Goal: Find specific page/section

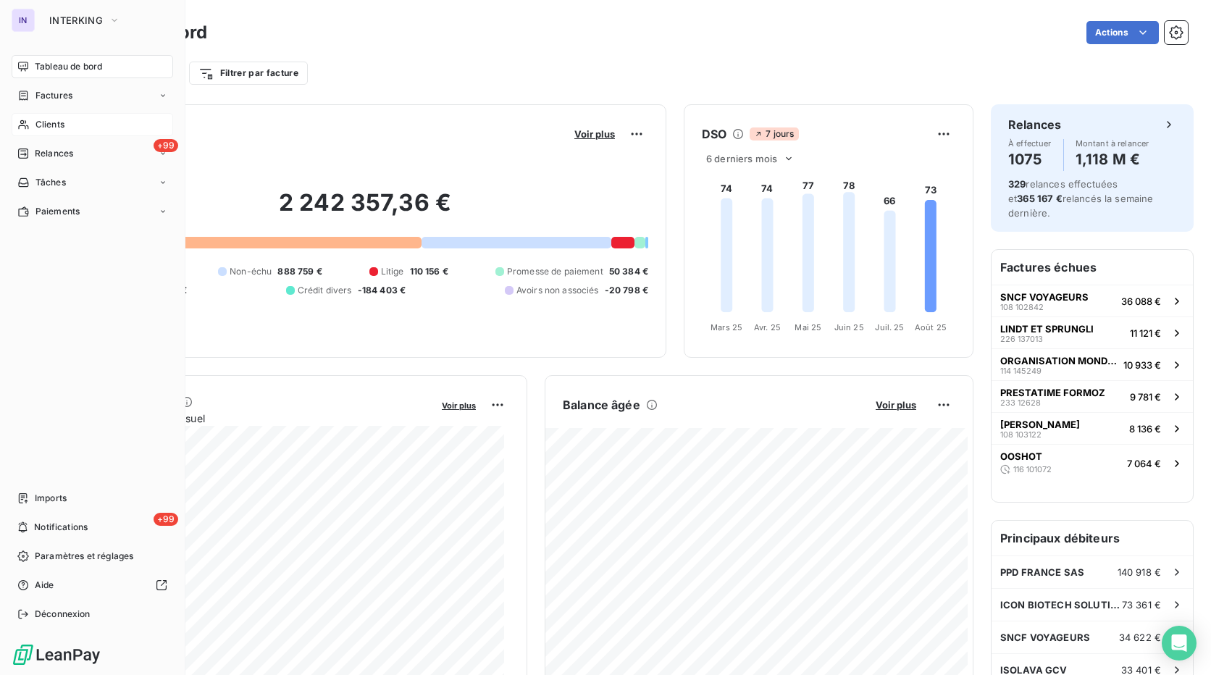
click at [51, 125] on span "Clients" at bounding box center [49, 124] width 29 height 13
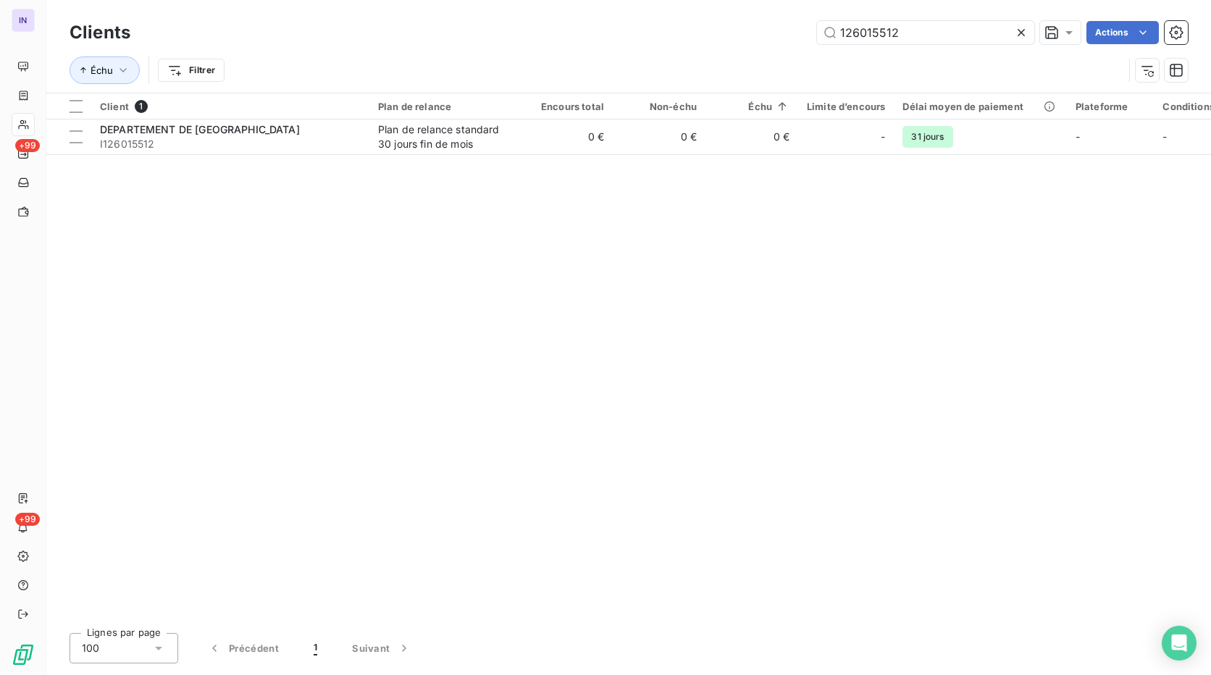
drag, startPoint x: 815, startPoint y: 33, endPoint x: 623, endPoint y: 47, distance: 193.2
click at [623, 47] on div "Clients 126015512 Actions" at bounding box center [629, 32] width 1118 height 30
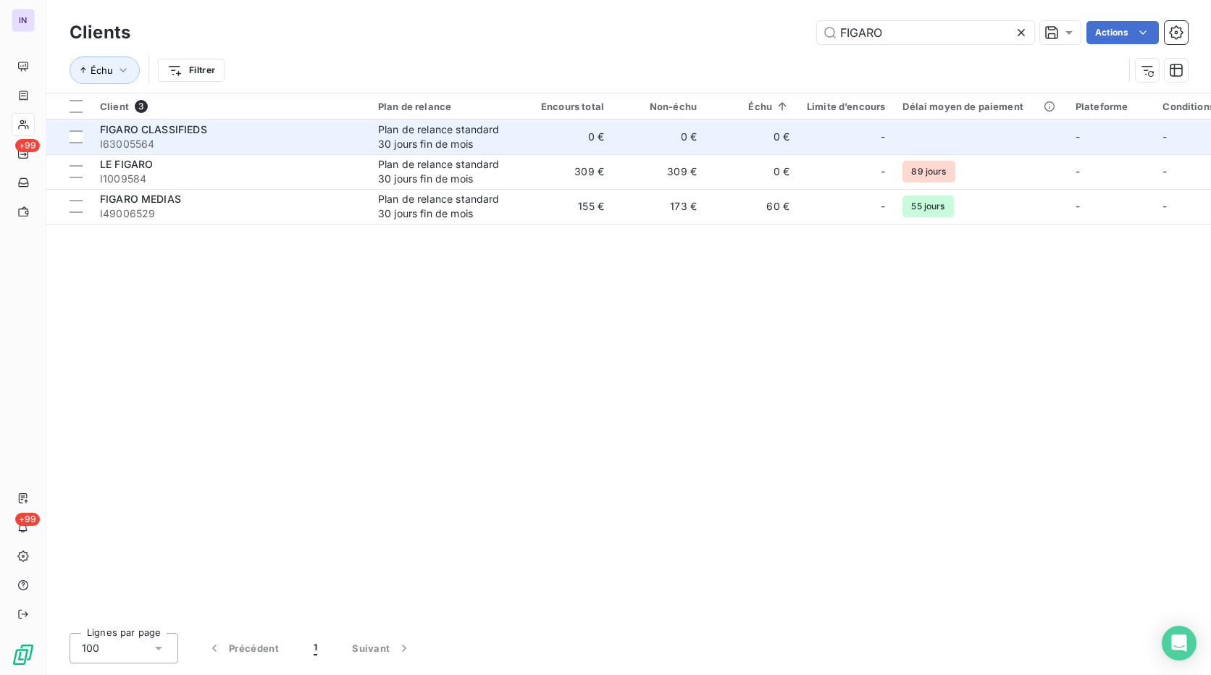
type input "FIGARO"
click at [230, 142] on span "I63005564" at bounding box center [230, 144] width 261 height 14
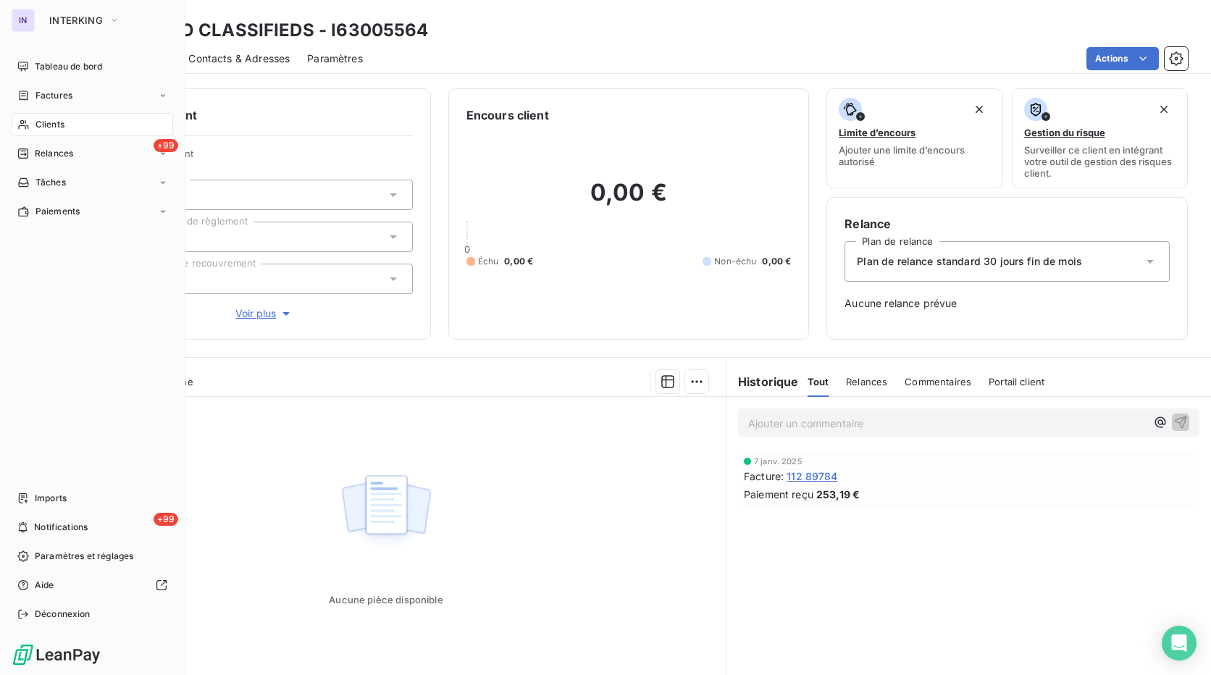
drag, startPoint x: 56, startPoint y: 122, endPoint x: 124, endPoint y: 122, distance: 67.3
click at [56, 122] on span "Clients" at bounding box center [49, 124] width 29 height 13
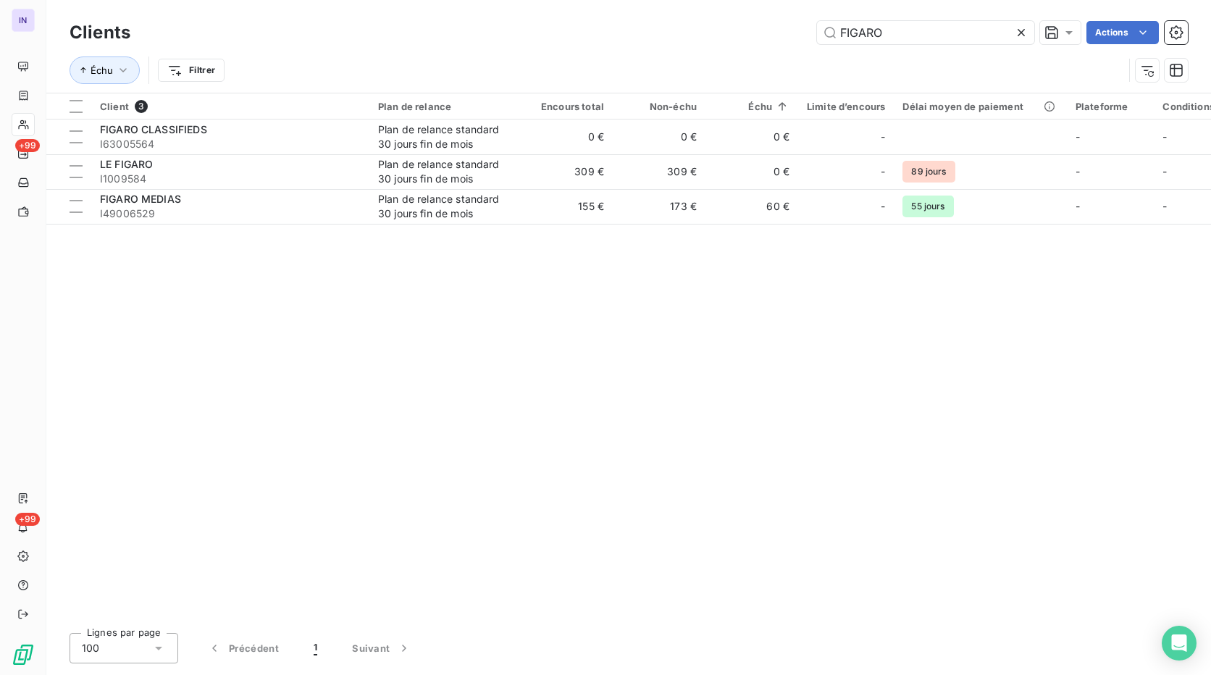
drag, startPoint x: 859, startPoint y: 35, endPoint x: 709, endPoint y: 33, distance: 149.9
click at [710, 33] on div "FIGARO Actions" at bounding box center [668, 32] width 1040 height 23
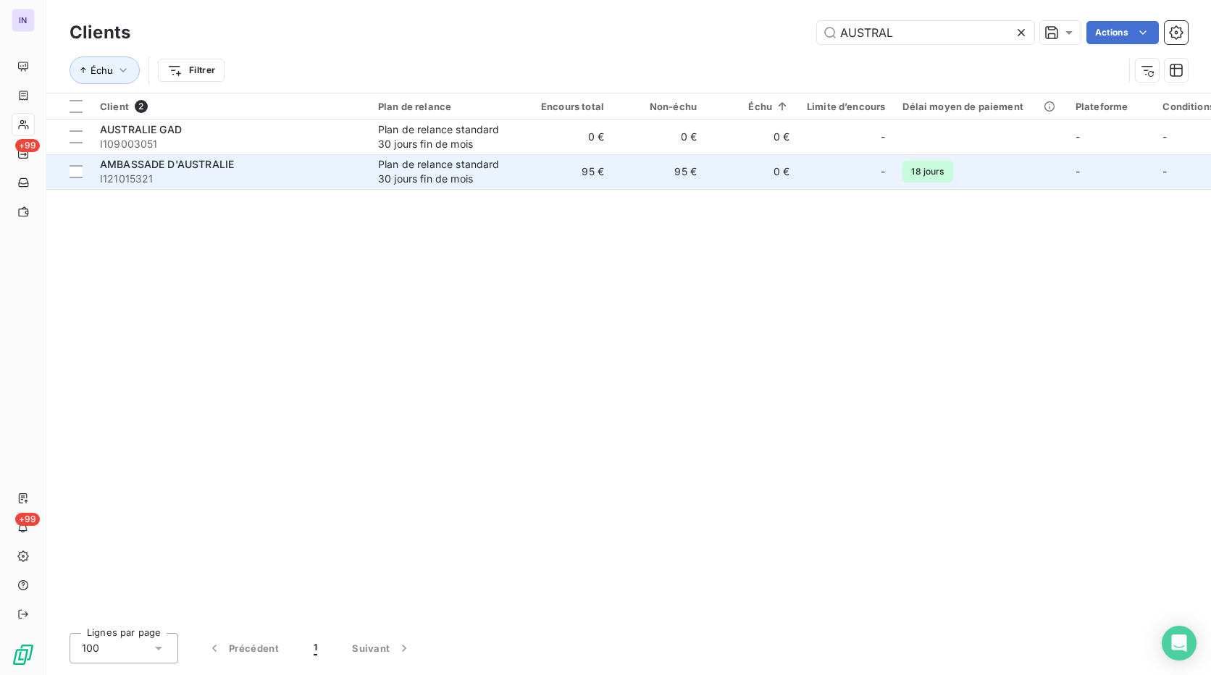
type input "AUSTRAL"
click at [364, 183] on td "AMBASSADE D'AUSTRALIE I121015321" at bounding box center [230, 171] width 278 height 35
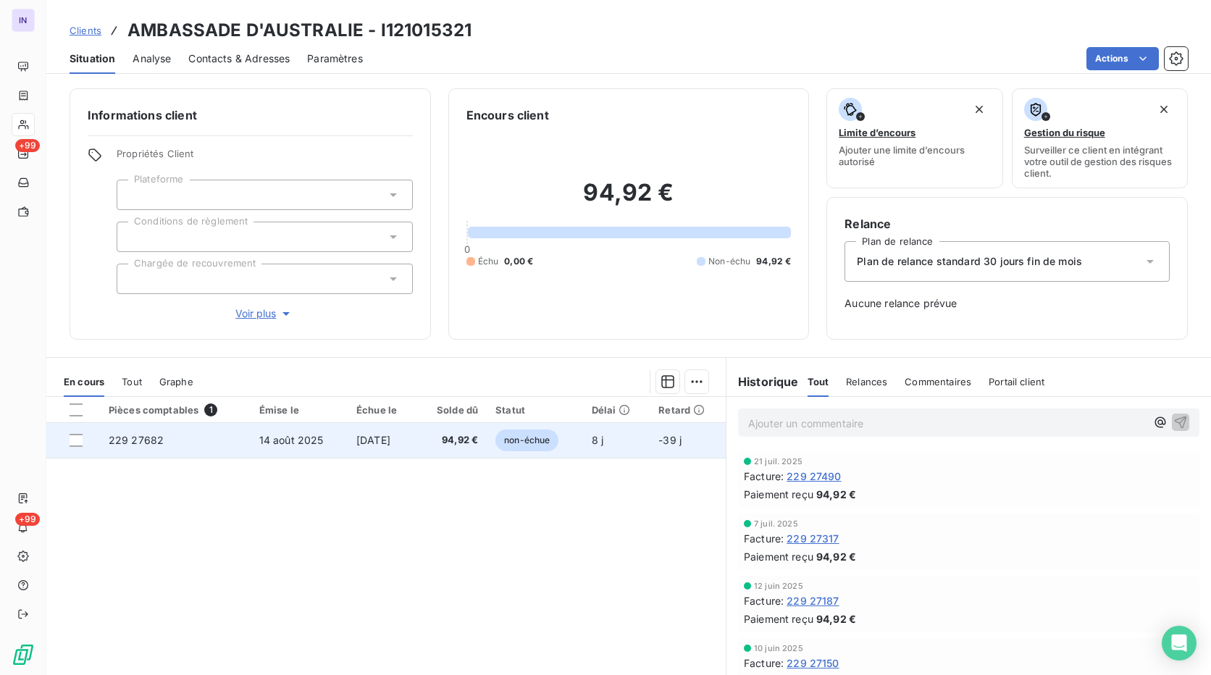
click at [155, 445] on span "229 27682" at bounding box center [136, 440] width 55 height 12
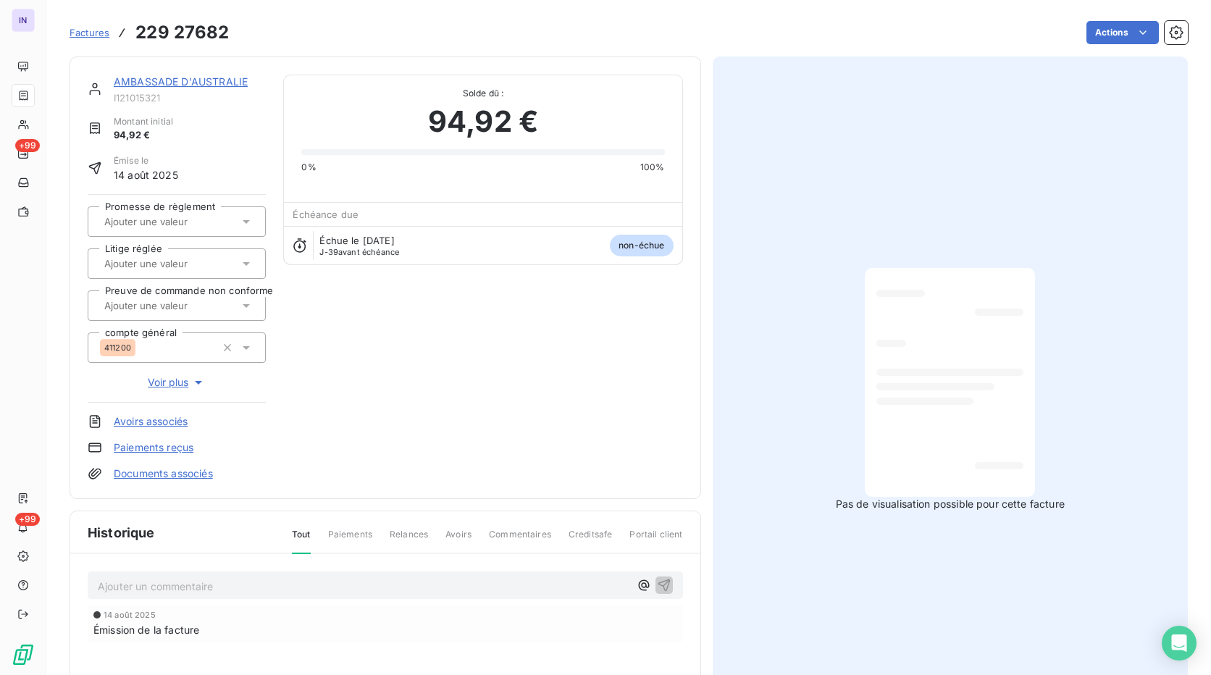
click at [202, 86] on link "AMBASSADE D'AUSTRALIE" at bounding box center [181, 81] width 134 height 12
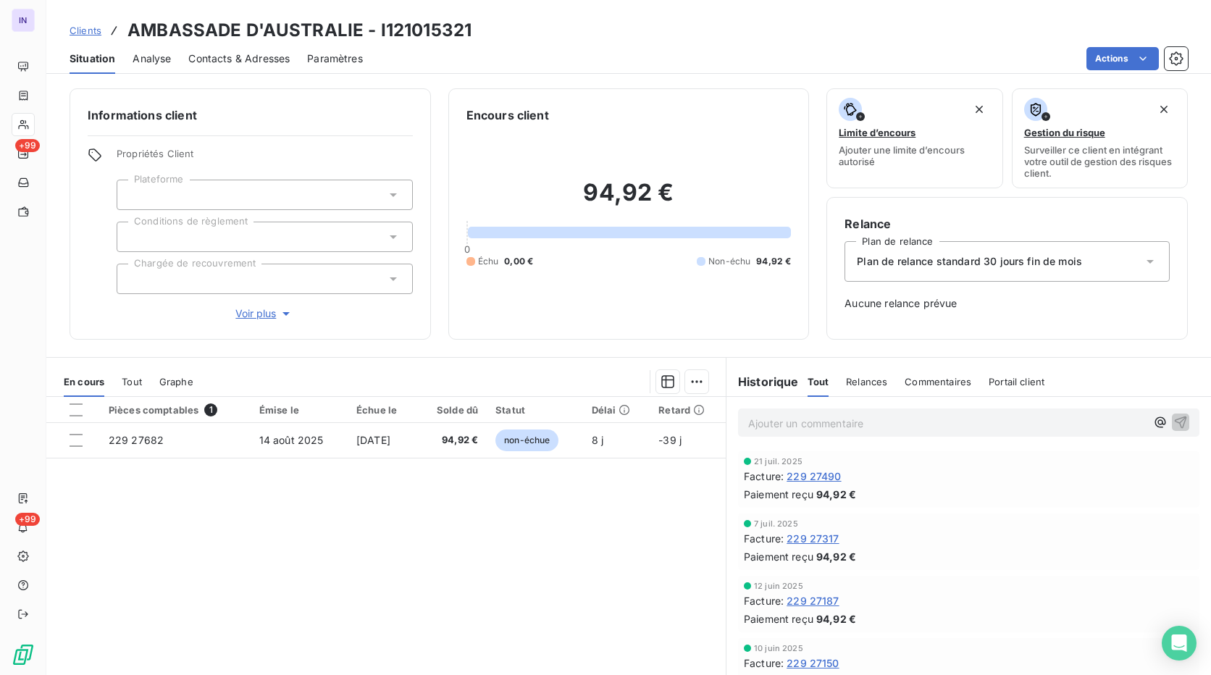
click at [821, 534] on span "229 27317" at bounding box center [812, 538] width 52 height 15
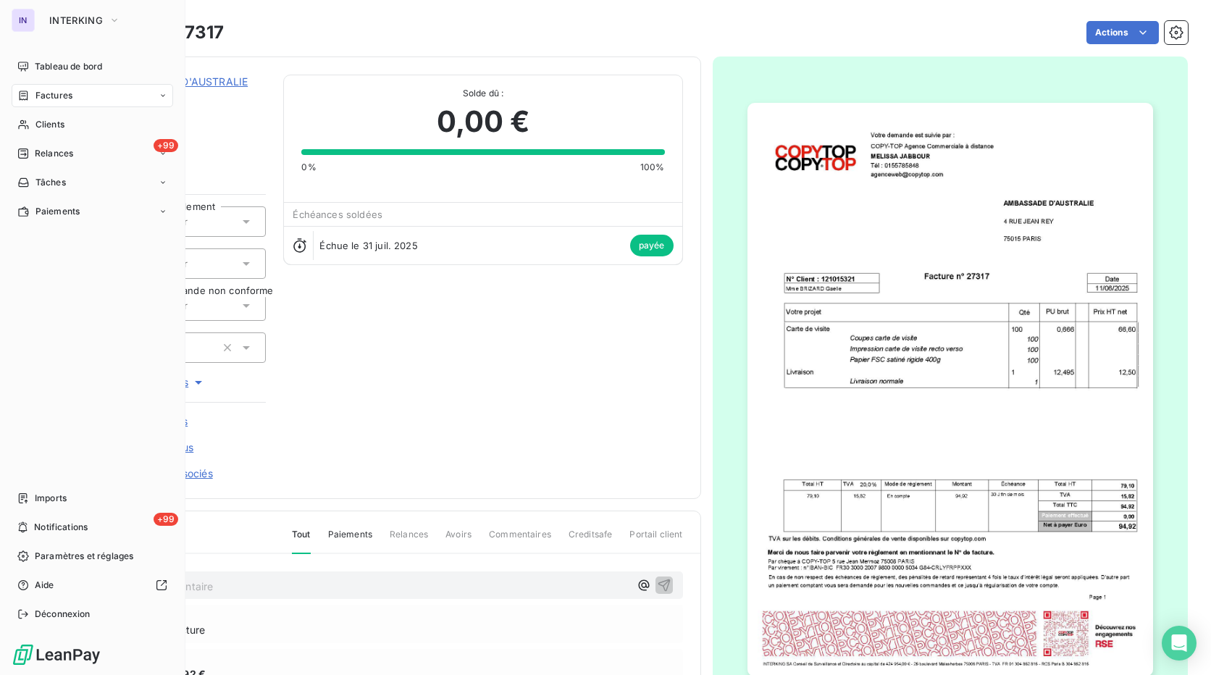
drag, startPoint x: 54, startPoint y: 99, endPoint x: 169, endPoint y: 88, distance: 114.9
click at [54, 99] on span "Factures" at bounding box center [53, 95] width 37 height 13
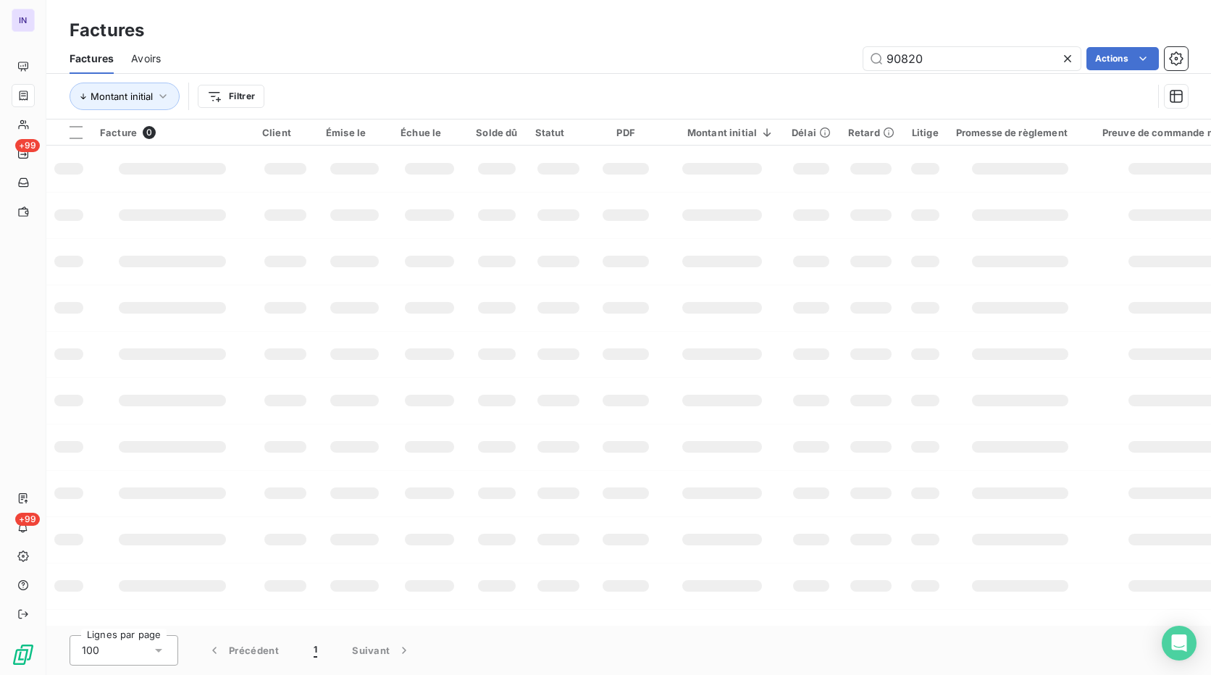
drag, startPoint x: 925, startPoint y: 62, endPoint x: 745, endPoint y: 80, distance: 181.2
click at [745, 80] on div "Factures Avoirs 90820 Actions Montant initial Filtrer" at bounding box center [628, 80] width 1164 height 75
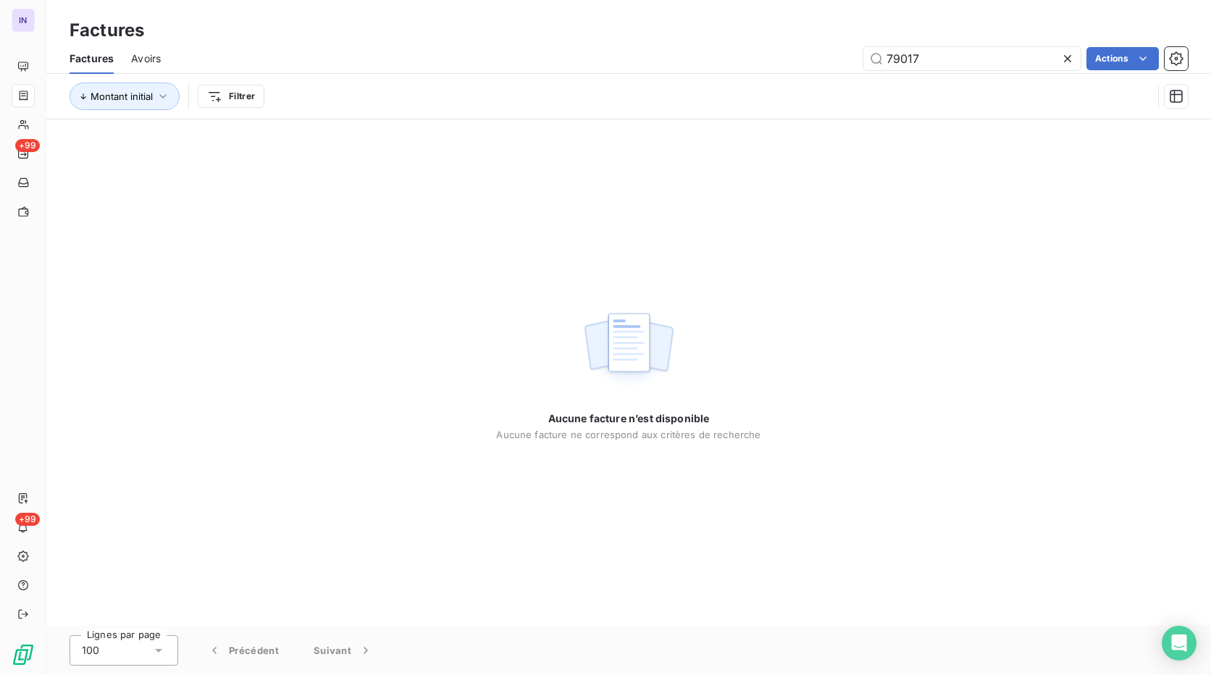
type input "79017"
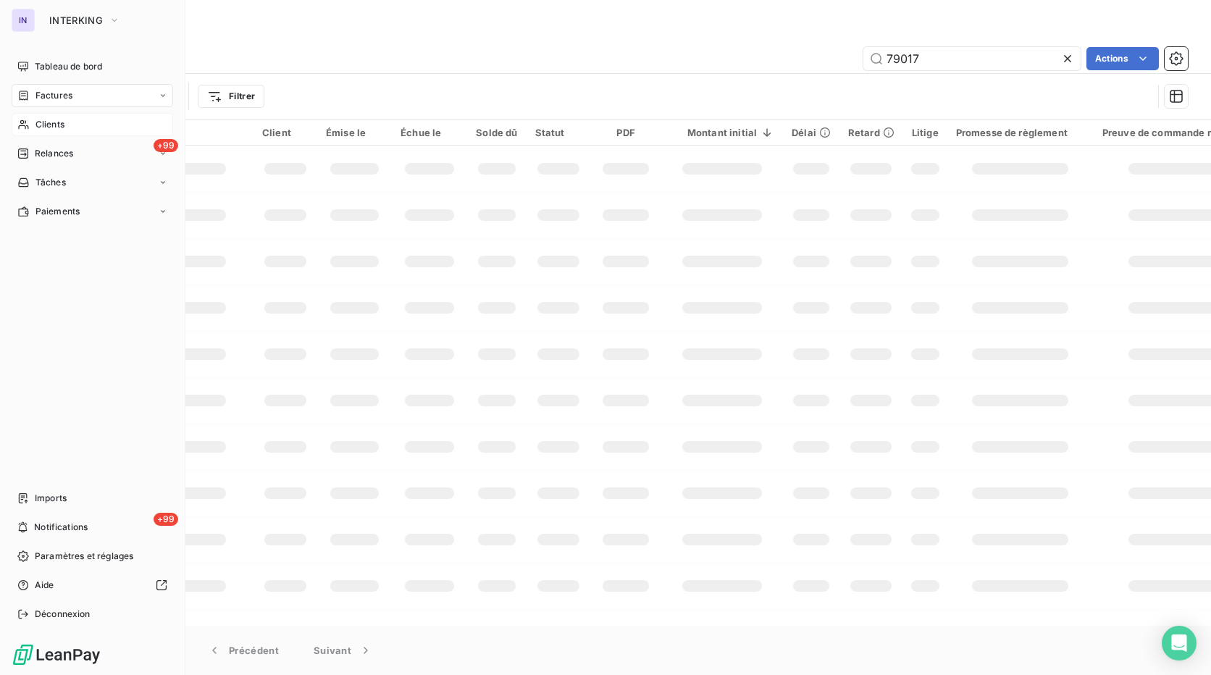
click at [48, 128] on span "Clients" at bounding box center [49, 124] width 29 height 13
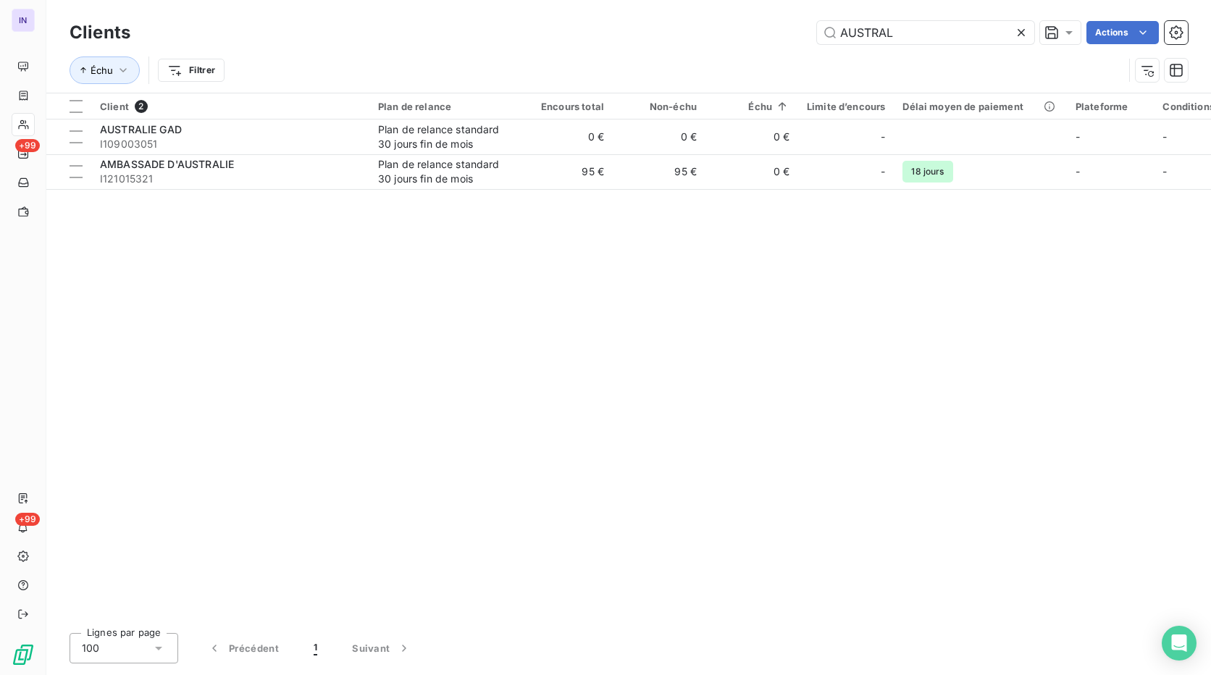
drag, startPoint x: 937, startPoint y: 34, endPoint x: 675, endPoint y: 33, distance: 262.1
click at [669, 37] on div "AUSTRAL Actions" at bounding box center [668, 32] width 1040 height 23
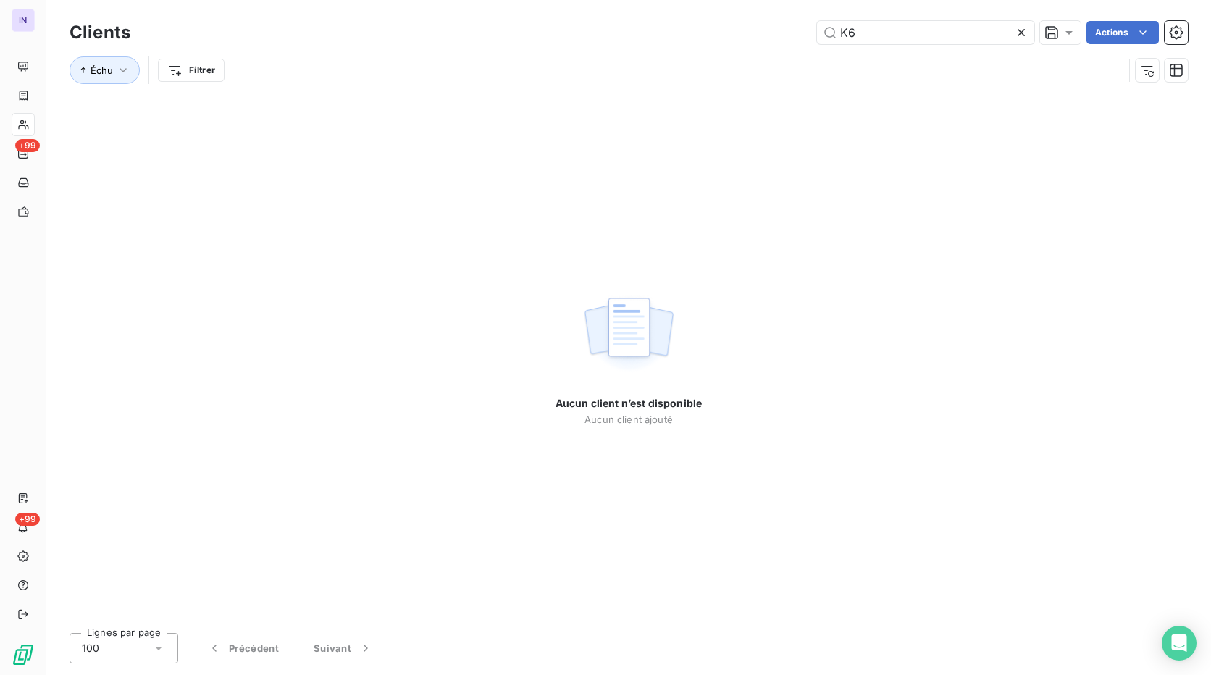
drag, startPoint x: 866, startPoint y: 32, endPoint x: 776, endPoint y: 35, distance: 89.9
click at [776, 35] on div "K6 Actions" at bounding box center [668, 32] width 1040 height 23
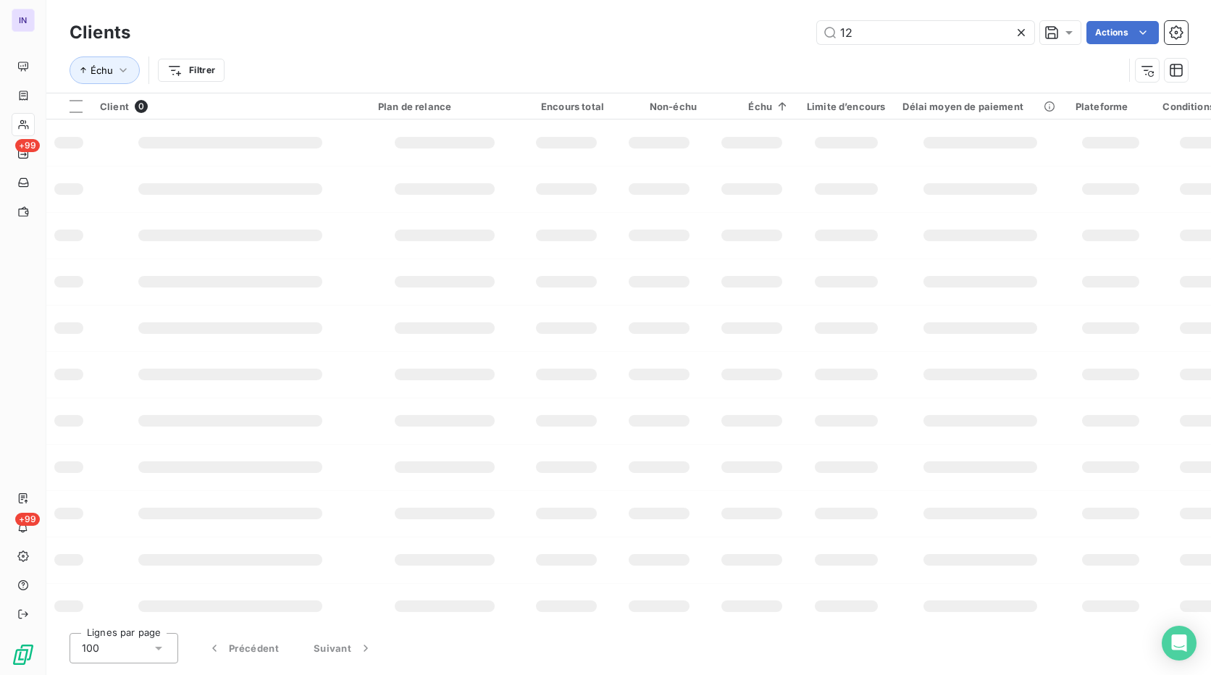
type input "1"
